Goal: Information Seeking & Learning: Stay updated

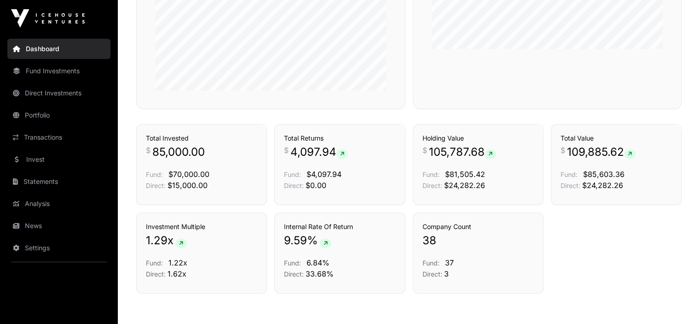
scroll to position [628, 0]
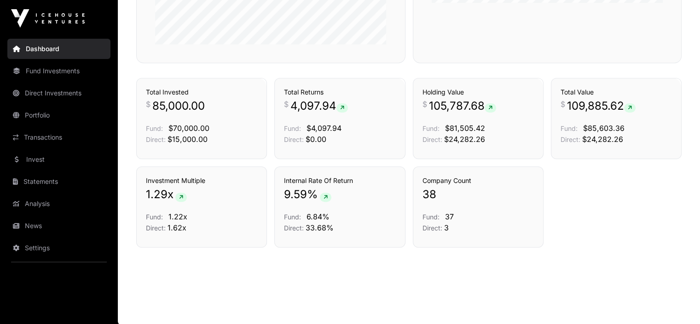
click at [42, 224] on link "News" at bounding box center [58, 225] width 103 height 20
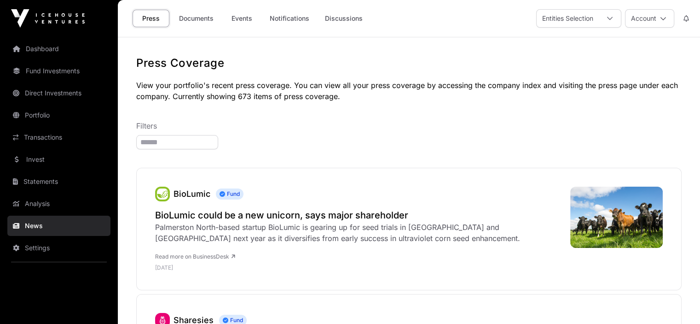
click at [27, 226] on link "News" at bounding box center [58, 225] width 103 height 20
click at [198, 19] on link "Documents" at bounding box center [196, 18] width 46 height 17
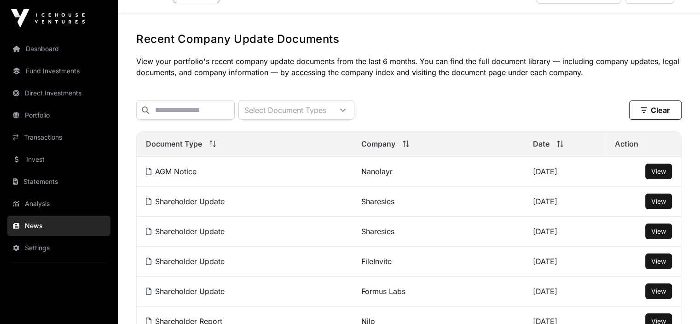
scroll to position [46, 0]
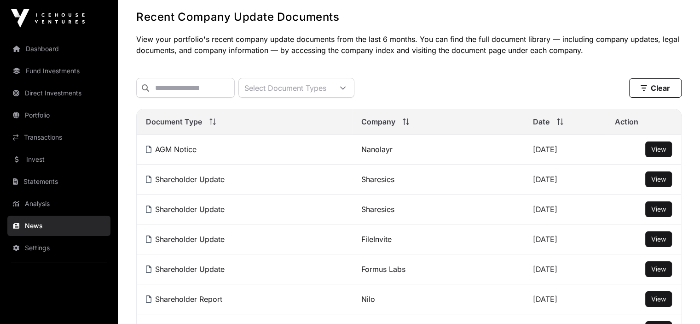
click at [375, 212] on link "Sharesies" at bounding box center [377, 208] width 33 height 9
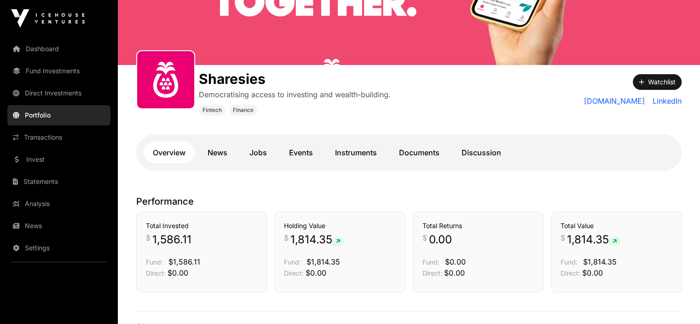
scroll to position [92, 0]
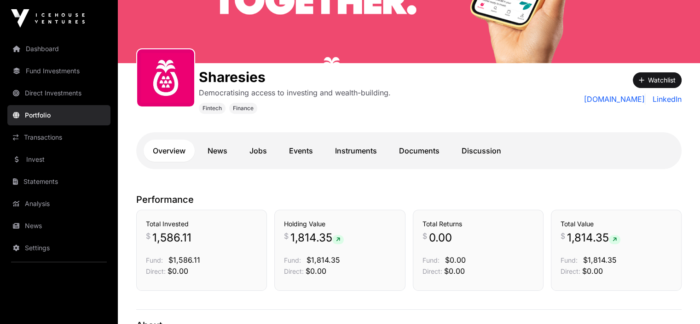
click at [222, 149] on link "News" at bounding box center [217, 150] width 38 height 22
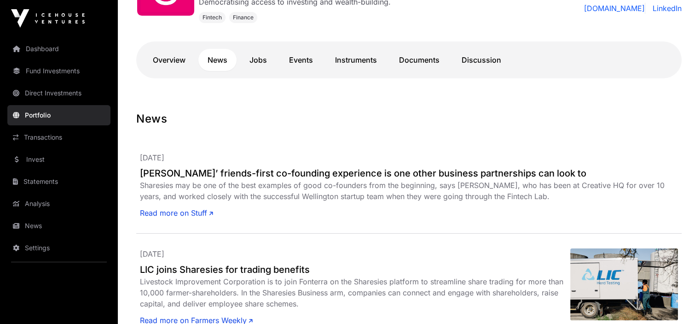
scroll to position [184, 0]
